Goal: Transaction & Acquisition: Purchase product/service

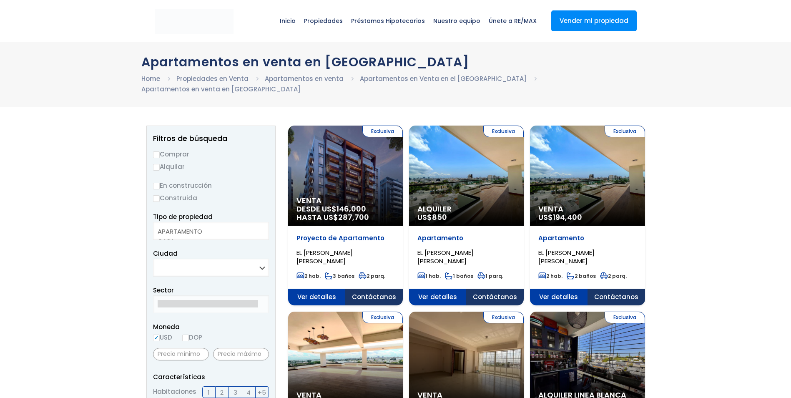
select select
click at [158, 151] on input "Comprar" at bounding box center [156, 154] width 7 height 7
radio input "true"
select select "apartment"
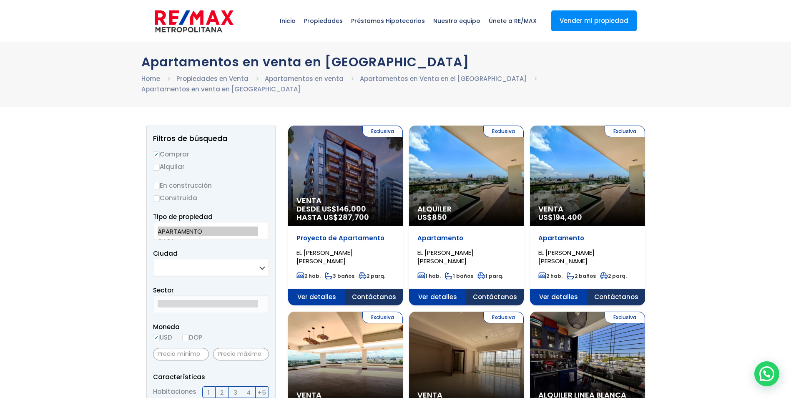
click at [186, 226] on option "APARTAMENTO" at bounding box center [208, 231] width 100 height 10
click at [264, 259] on select "SANTO DOMINGO DE GUZMÁN SANTO DOMINGO ESTE SANTO DOMINGO OESTE SANTO DOMINGO NO…" at bounding box center [211, 268] width 116 height 18
select select "1"
click at [153, 259] on select "SANTO DOMINGO DE GUZMÁN SANTO DOMINGO ESTE SANTO DOMINGO OESTE SANTO DOMINGO NO…" at bounding box center [211, 268] width 116 height 18
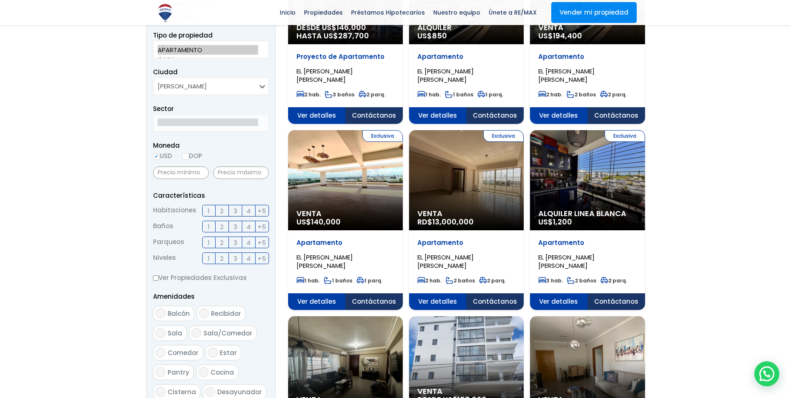
scroll to position [208, 0]
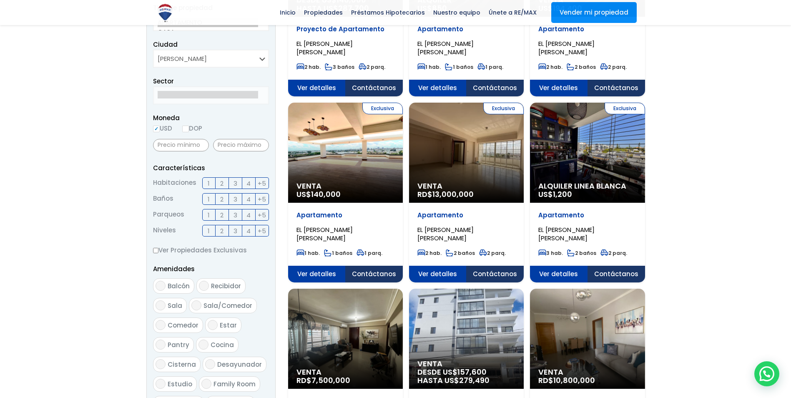
click at [236, 178] on span "3" at bounding box center [235, 183] width 4 height 10
click at [0, 0] on input "3" at bounding box center [0, 0] width 0 height 0
click at [222, 194] on span "2" at bounding box center [221, 199] width 3 height 10
click at [0, 0] on input "2" at bounding box center [0, 0] width 0 height 0
click at [221, 210] on span "2" at bounding box center [221, 215] width 3 height 10
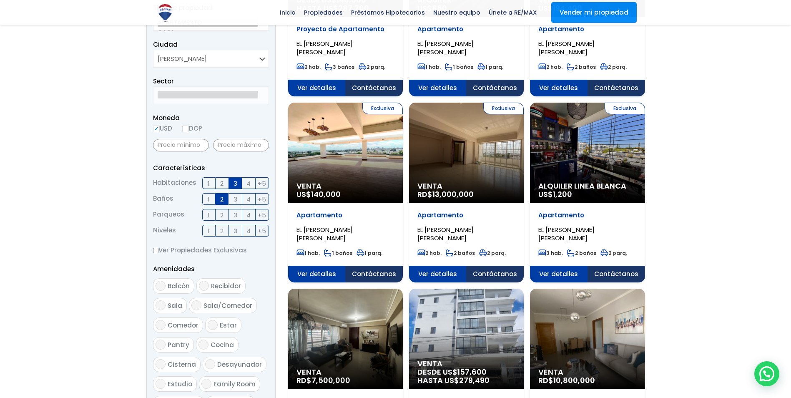
click at [0, 0] on input "2" at bounding box center [0, 0] width 0 height 0
click at [209, 226] on span "1" at bounding box center [209, 231] width 2 height 10
click at [0, 0] on input "1" at bounding box center [0, 0] width 0 height 0
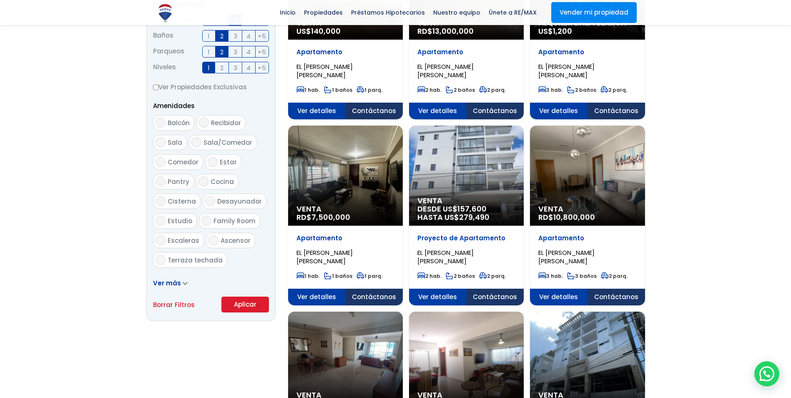
scroll to position [417, 0]
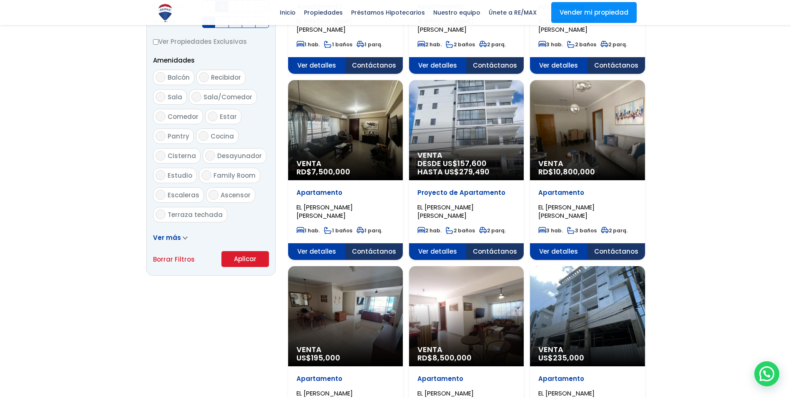
click at [244, 251] on button "Aplicar" at bounding box center [245, 259] width 48 height 16
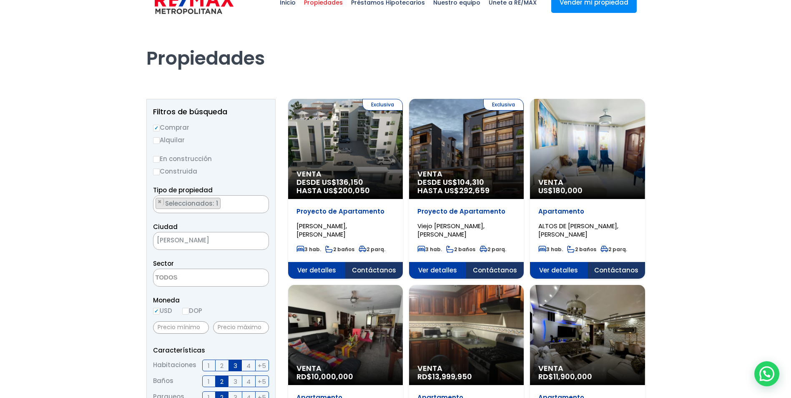
scroll to position [5, 0]
